Goal: Task Accomplishment & Management: Manage account settings

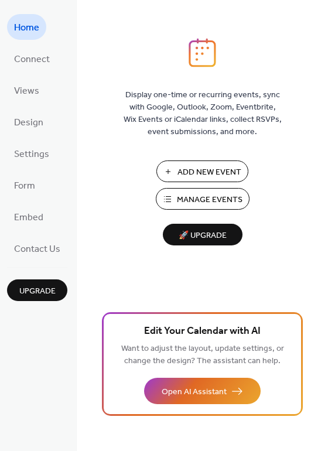
click at [213, 167] on span "Add New Event" at bounding box center [209, 172] width 64 height 12
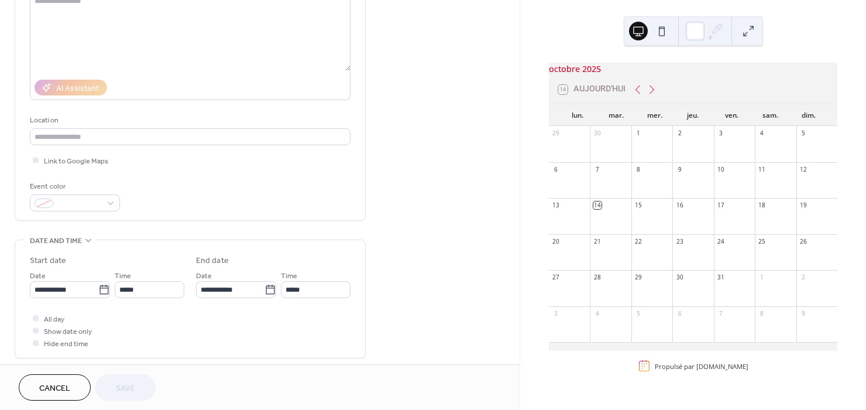
scroll to position [158, 0]
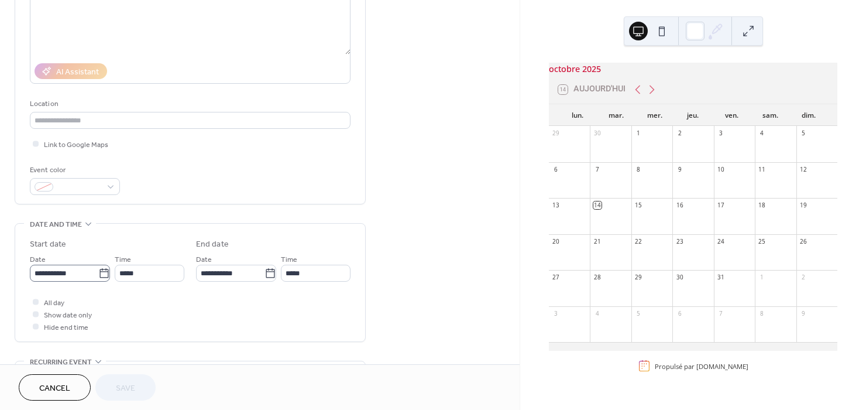
click at [100, 279] on icon at bounding box center [104, 273] width 12 height 12
click at [98, 281] on input "**********" at bounding box center [64, 273] width 68 height 17
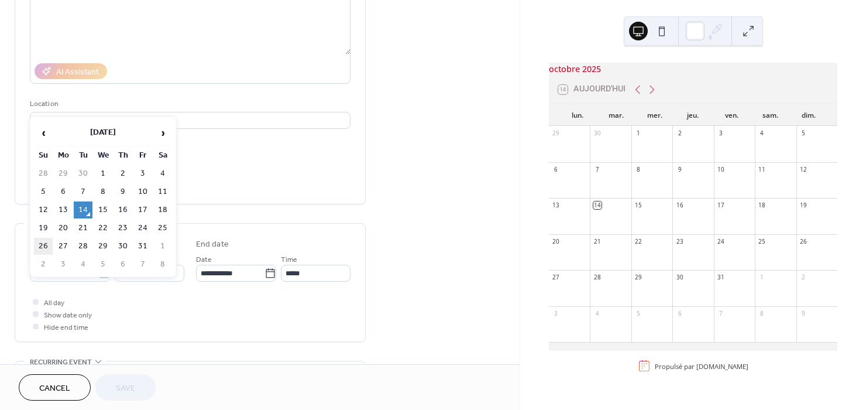
click at [44, 248] on td "26" at bounding box center [43, 246] width 19 height 17
type input "**********"
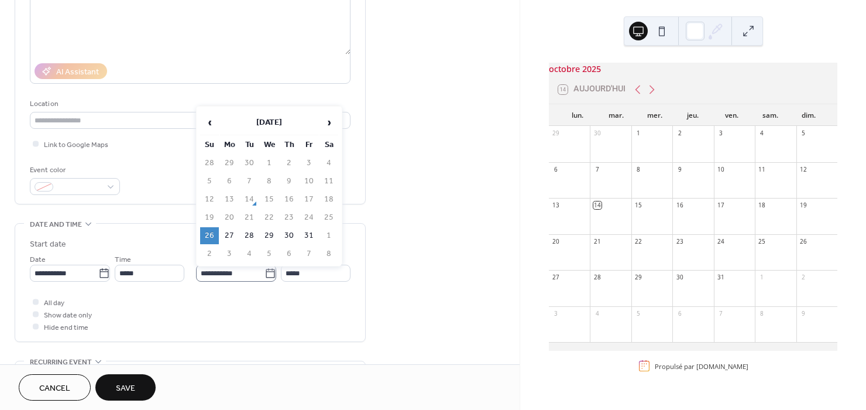
click at [268, 279] on icon at bounding box center [271, 273] width 12 height 12
click at [265, 280] on input "**********" at bounding box center [230, 273] width 68 height 17
click at [331, 236] on td "1" at bounding box center [329, 235] width 19 height 17
type input "**********"
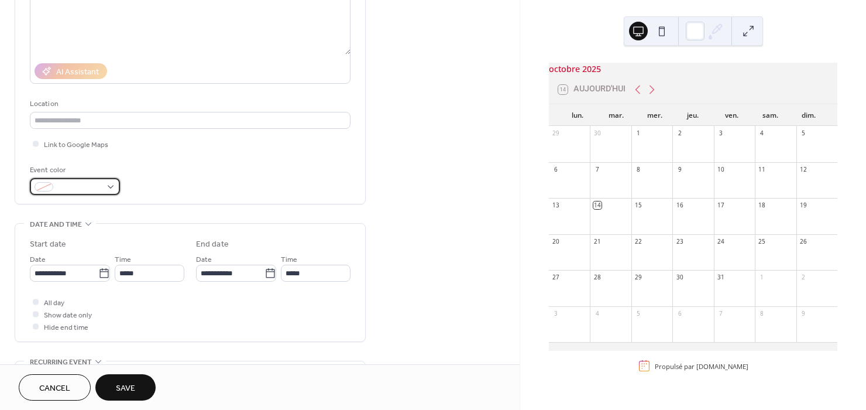
click at [110, 192] on div at bounding box center [75, 186] width 90 height 17
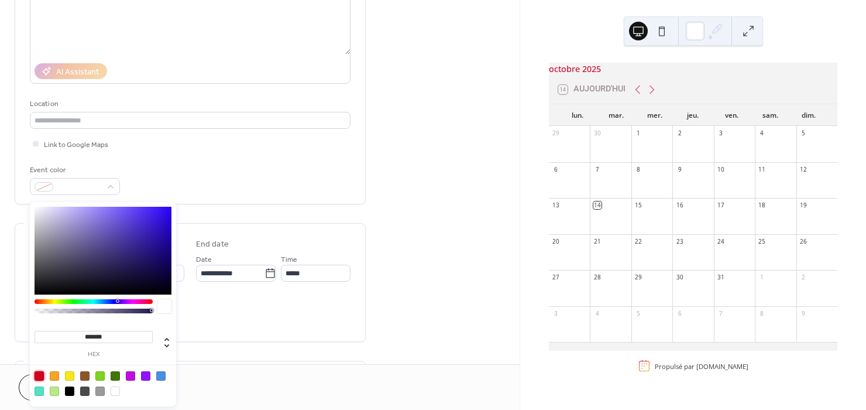
click at [40, 379] on div at bounding box center [39, 375] width 9 height 9
type input "*******"
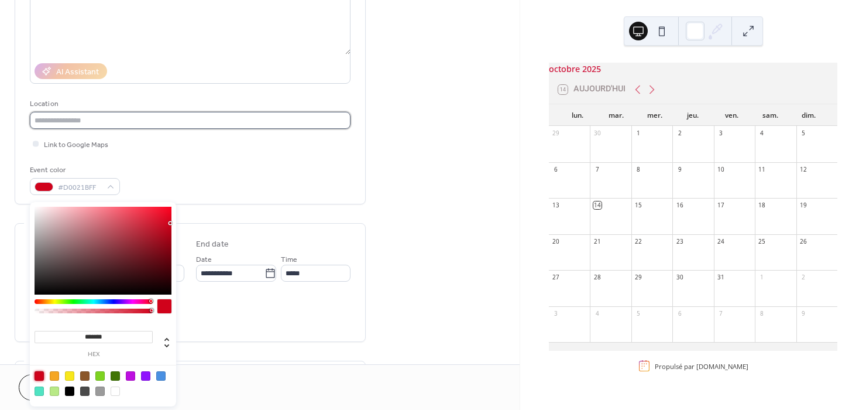
click at [75, 122] on input "text" at bounding box center [190, 120] width 321 height 17
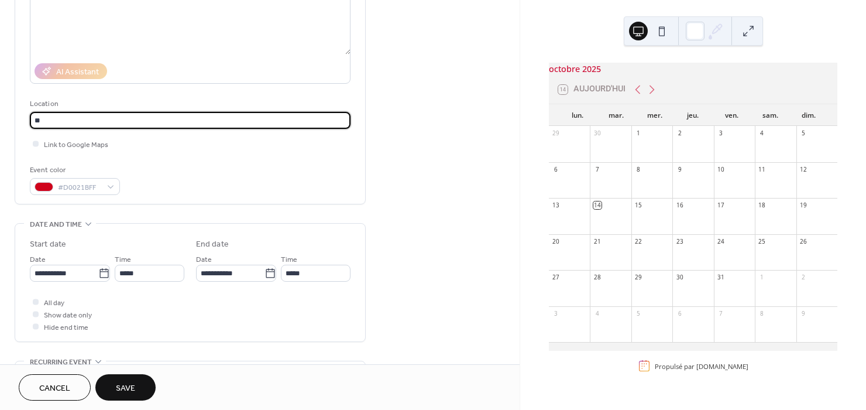
type input "*"
type input "**********"
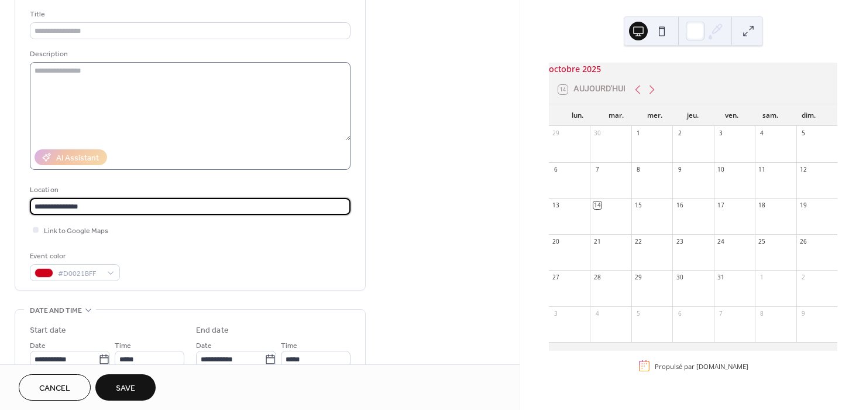
scroll to position [39, 0]
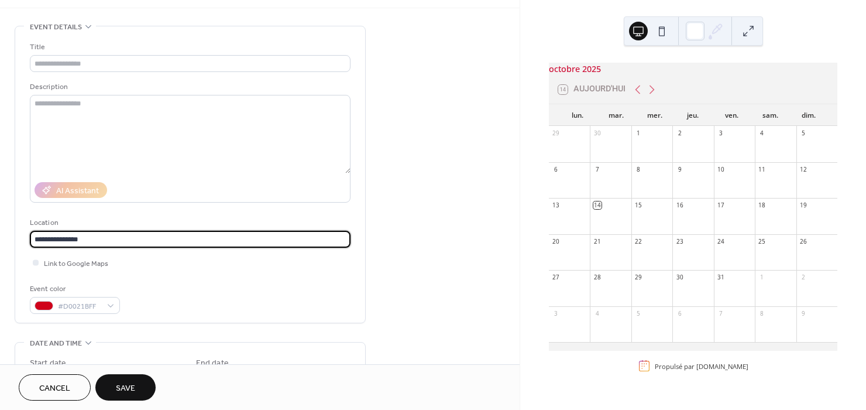
drag, startPoint x: 103, startPoint y: 245, endPoint x: -35, endPoint y: 243, distance: 138.2
click at [30, 243] on input "**********" at bounding box center [190, 239] width 321 height 17
click at [63, 57] on input "text" at bounding box center [190, 63] width 321 height 17
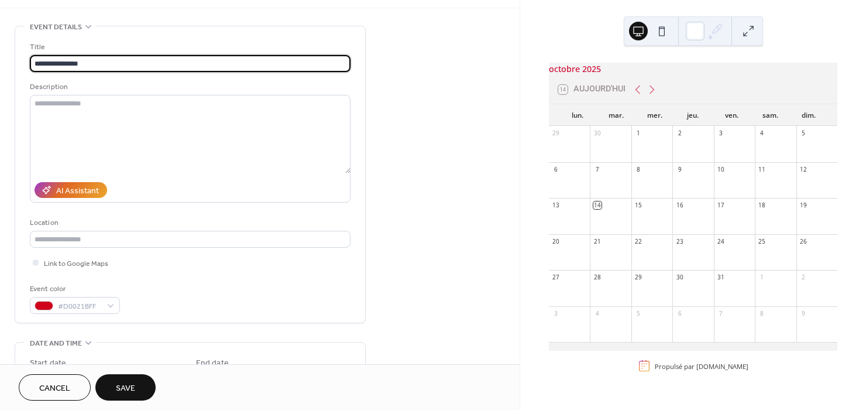
type input "**********"
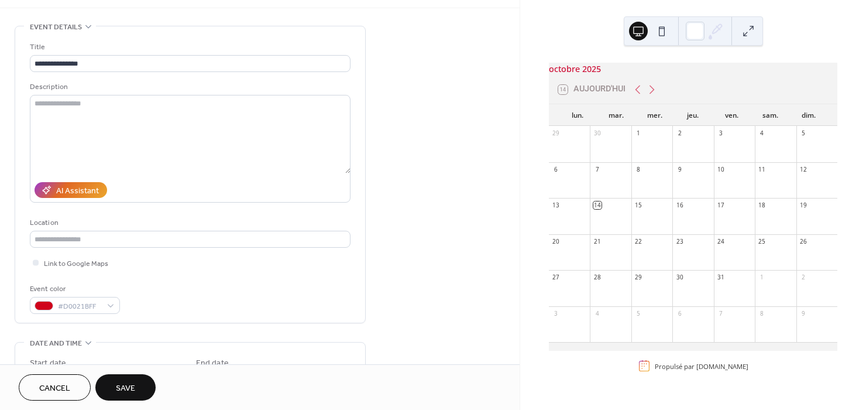
click at [118, 386] on span "Save" at bounding box center [125, 388] width 19 height 12
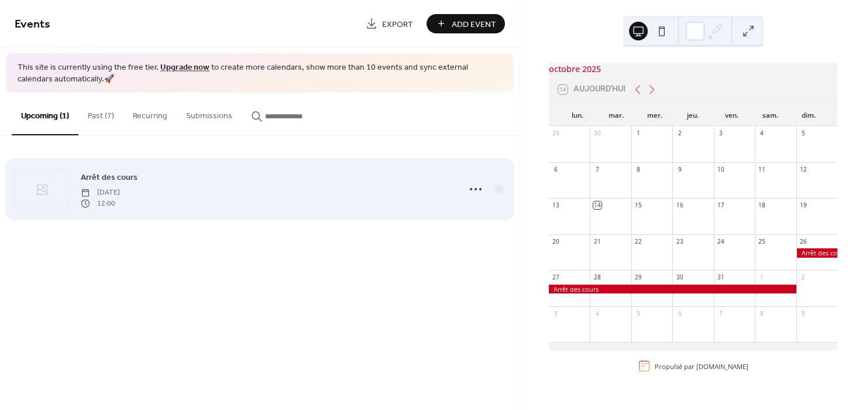
click at [99, 181] on span "Arrêt des cours" at bounding box center [109, 178] width 57 height 12
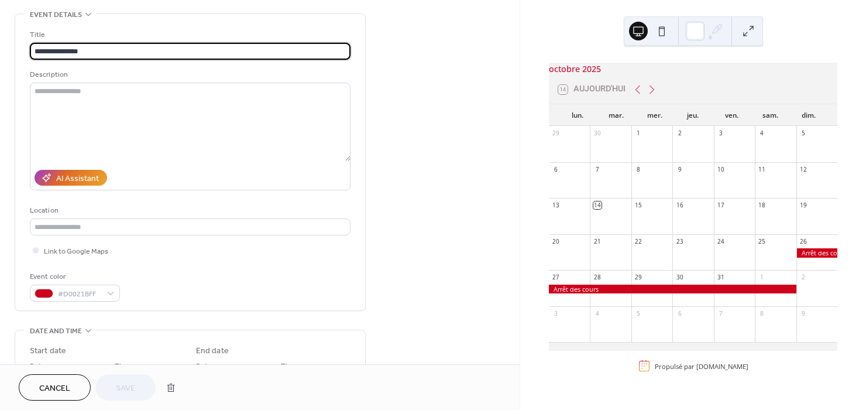
scroll to position [158, 0]
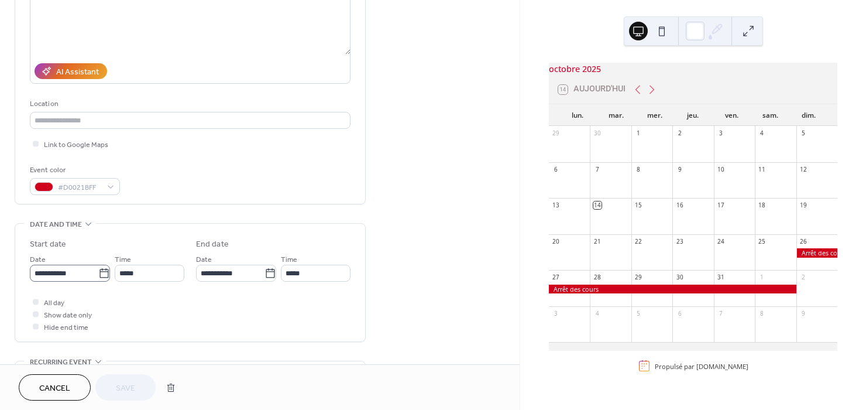
click at [103, 279] on icon at bounding box center [104, 273] width 12 height 12
click at [98, 280] on input "**********" at bounding box center [64, 273] width 68 height 17
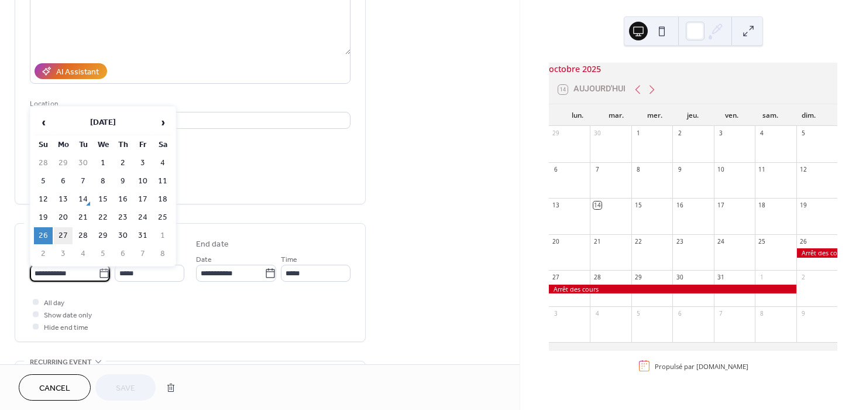
click at [63, 234] on td "27" at bounding box center [63, 235] width 19 height 17
type input "**********"
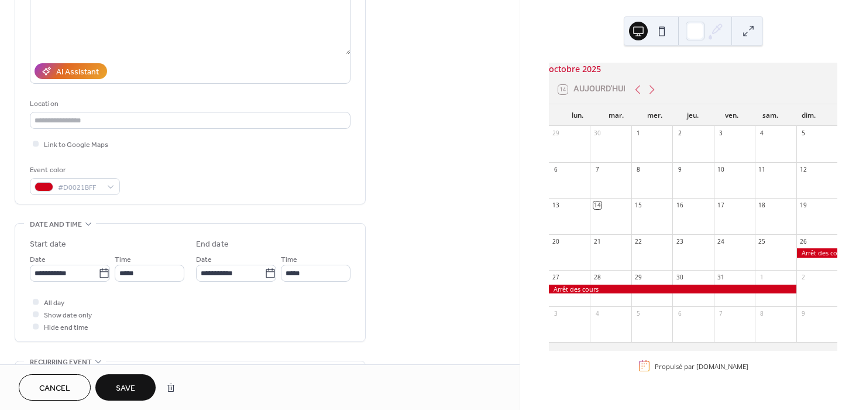
click at [123, 384] on span "Save" at bounding box center [125, 388] width 19 height 12
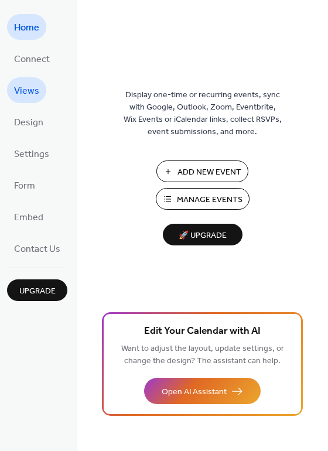
click at [26, 88] on span "Views" at bounding box center [26, 91] width 25 height 19
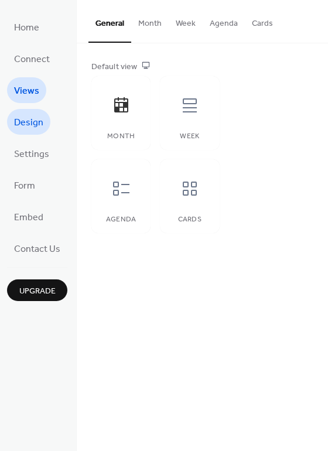
click at [30, 120] on span "Design" at bounding box center [28, 123] width 29 height 19
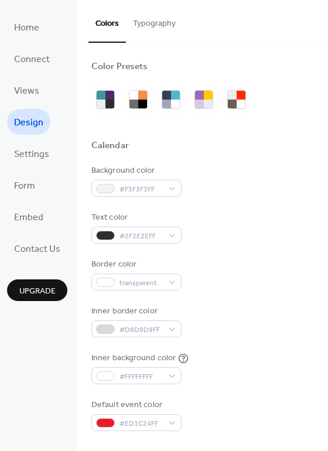
click at [149, 20] on button "Typography" at bounding box center [154, 21] width 57 height 42
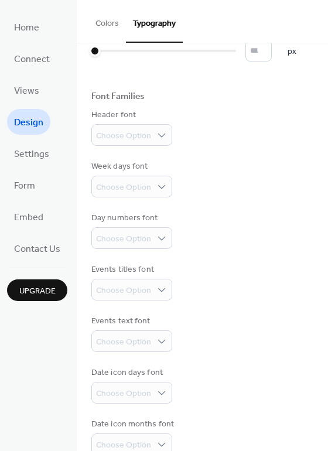
scroll to position [64, 0]
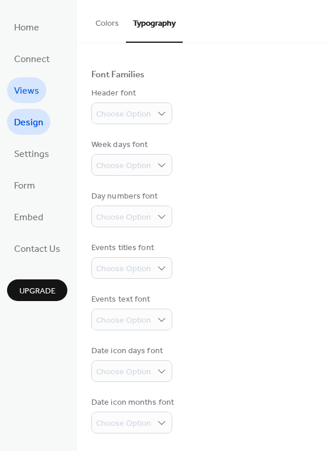
click at [26, 91] on span "Views" at bounding box center [26, 91] width 25 height 19
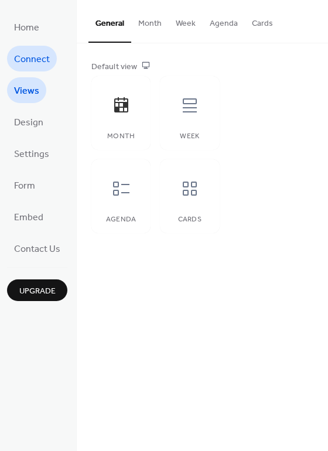
click at [33, 59] on span "Connect" at bounding box center [32, 59] width 36 height 19
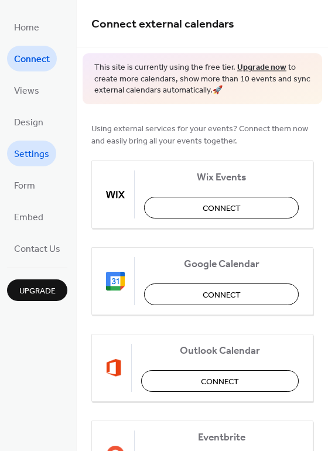
click at [42, 155] on span "Settings" at bounding box center [31, 154] width 35 height 19
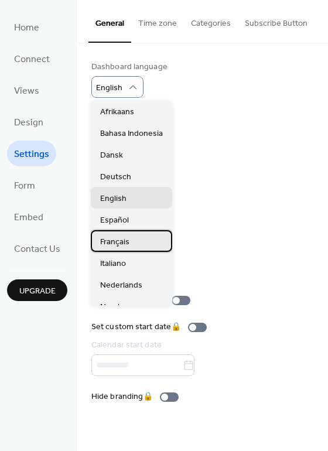
click at [122, 239] on span "Français" at bounding box center [114, 241] width 29 height 12
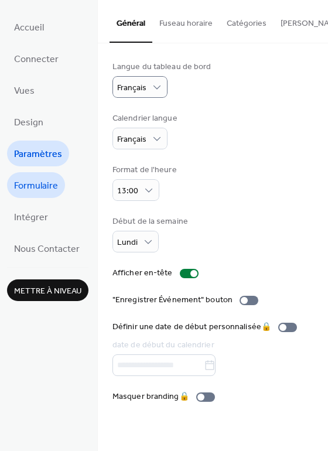
click at [33, 183] on span "Formulaire" at bounding box center [36, 186] width 44 height 19
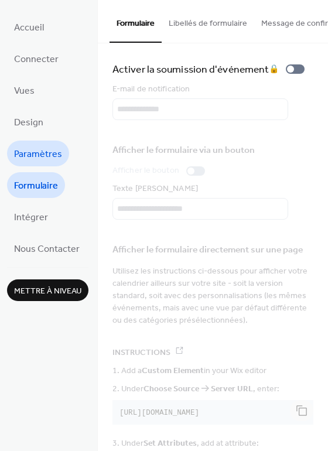
click at [44, 156] on span "Paramètres" at bounding box center [38, 154] width 48 height 19
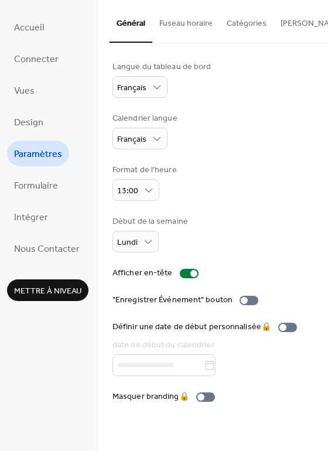
click at [188, 24] on button "Fuseau horaire" at bounding box center [185, 21] width 67 height 42
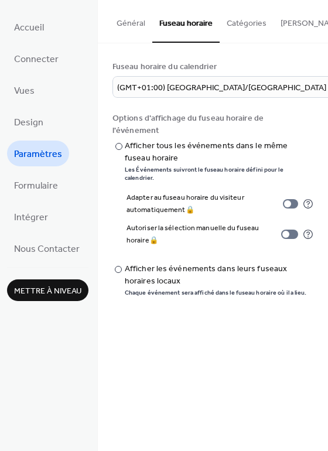
click at [255, 22] on button "Catégories" at bounding box center [246, 21] width 54 height 42
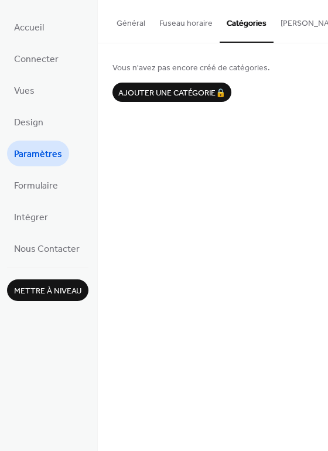
click at [298, 23] on button "Bouton S'abonner" at bounding box center [330, 21] width 115 height 42
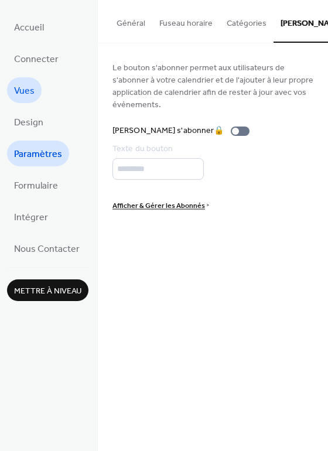
click at [23, 90] on span "Vues" at bounding box center [24, 91] width 20 height 19
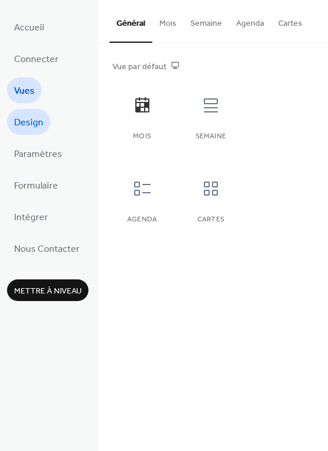
click at [36, 119] on span "Design" at bounding box center [28, 123] width 29 height 19
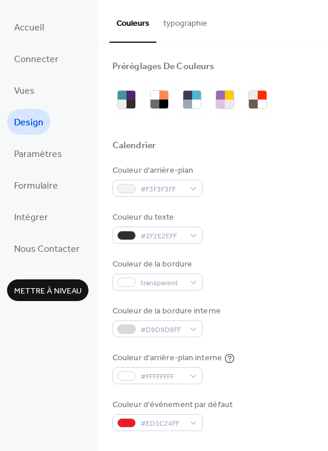
click at [197, 20] on button "typographie" at bounding box center [185, 21] width 58 height 42
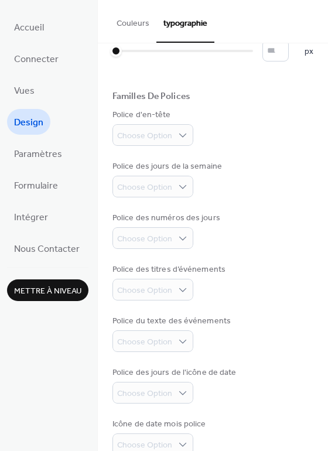
scroll to position [64, 0]
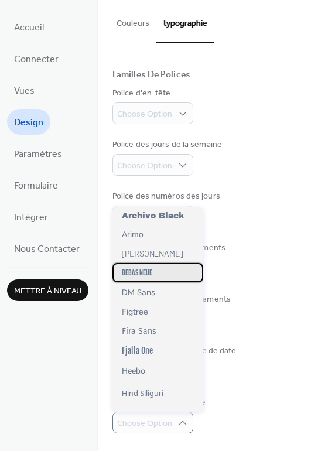
click at [179, 277] on div "Bebas Neue" at bounding box center [157, 272] width 91 height 19
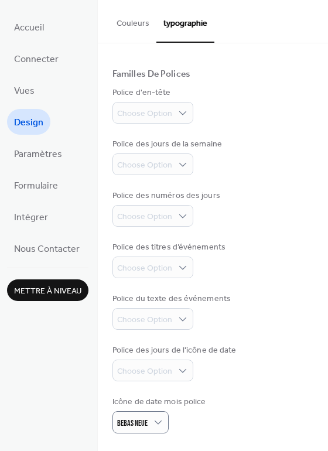
click at [41, 289] on span "Mettre à niveau" at bounding box center [47, 291] width 67 height 12
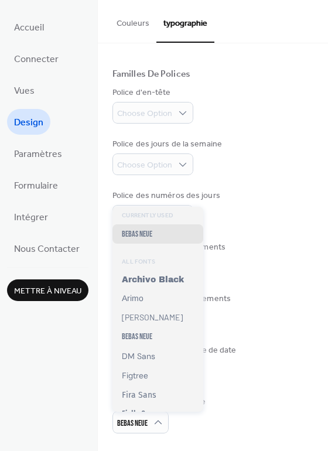
click at [160, 260] on div "Currently Used Bebas Neue ALL FONTS Archivo Black Arimo Barlow Bebas Neue DM Sa…" at bounding box center [157, 309] width 91 height 205
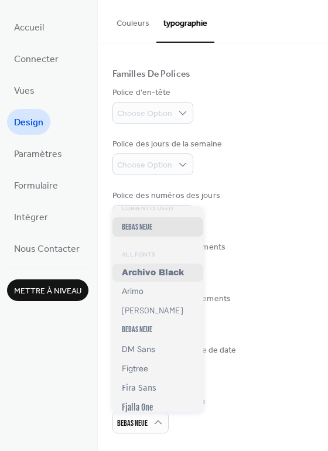
scroll to position [0, 0]
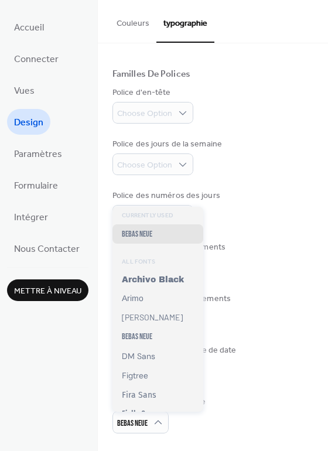
click at [123, 258] on div "Currently Used Bebas Neue ALL FONTS Archivo Black Arimo Barlow Bebas Neue DM Sa…" at bounding box center [157, 309] width 91 height 205
click at [158, 218] on div "Currently Used Bebas Neue ALL FONTS Archivo Black Arimo Barlow Bebas Neue DM Sa…" at bounding box center [157, 309] width 91 height 205
click at [160, 213] on div "Currently Used Bebas Neue ALL FONTS Archivo Black Arimo Barlow Bebas Neue DM Sa…" at bounding box center [157, 309] width 91 height 205
click at [138, 22] on button "Couleurs" at bounding box center [132, 21] width 47 height 42
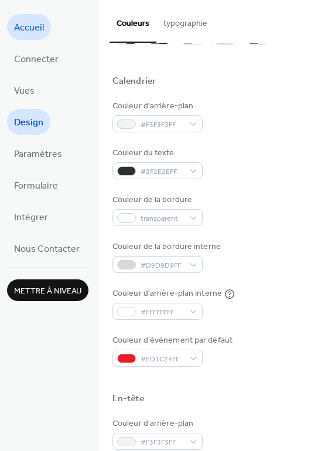
click at [26, 23] on span "Accueil" at bounding box center [29, 28] width 30 height 19
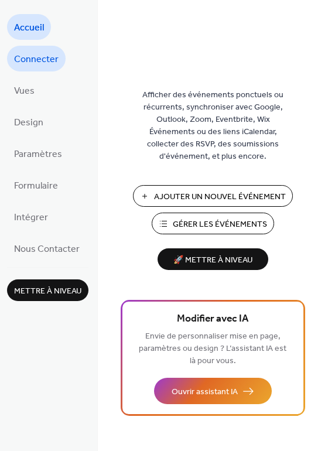
click at [43, 55] on span "Connecter" at bounding box center [36, 59] width 44 height 19
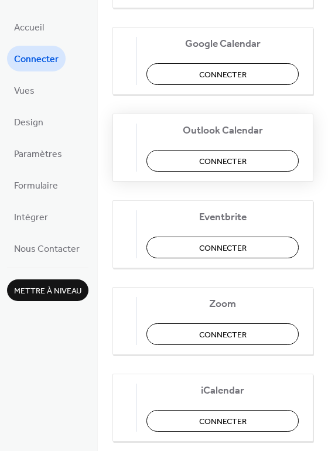
scroll to position [271, 0]
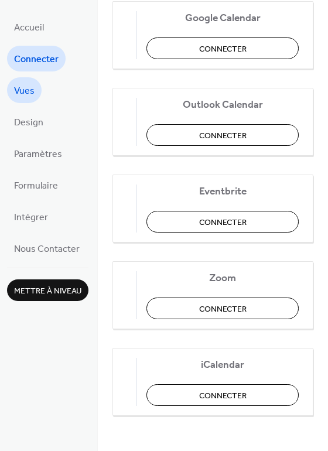
click at [23, 88] on span "Vues" at bounding box center [24, 91] width 20 height 19
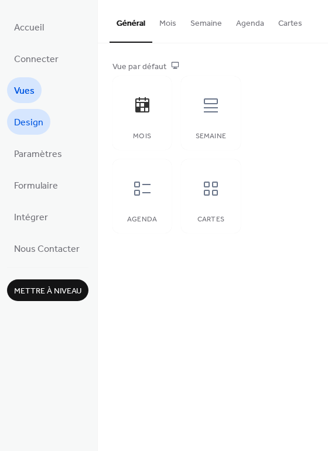
click at [34, 122] on span "Design" at bounding box center [28, 123] width 29 height 19
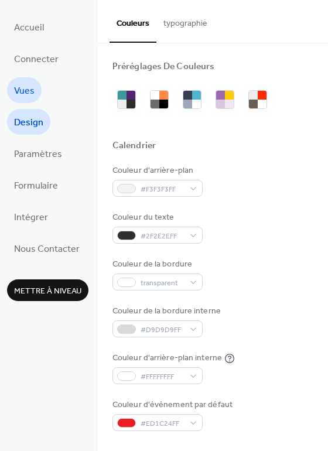
click at [32, 87] on span "Vues" at bounding box center [24, 91] width 20 height 19
